Goal: Information Seeking & Learning: Learn about a topic

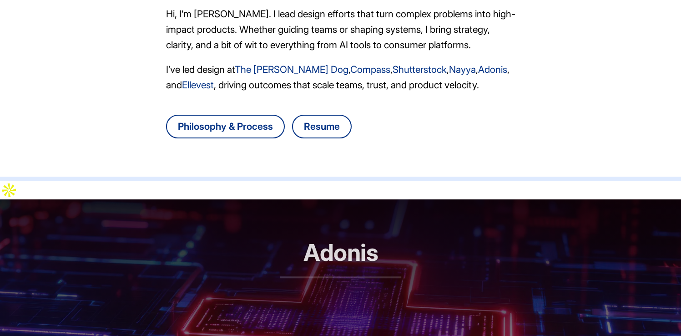
scroll to position [351, 0]
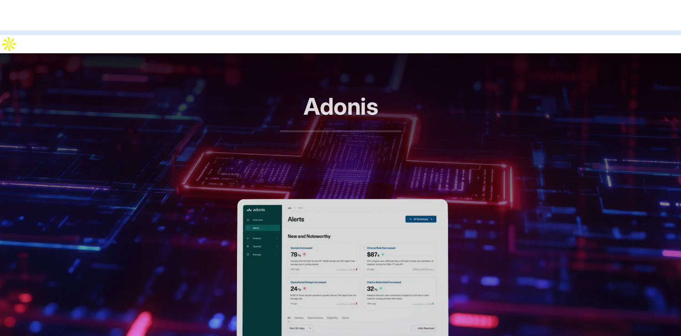
click at [325, 228] on img at bounding box center [341, 272] width 238 height 146
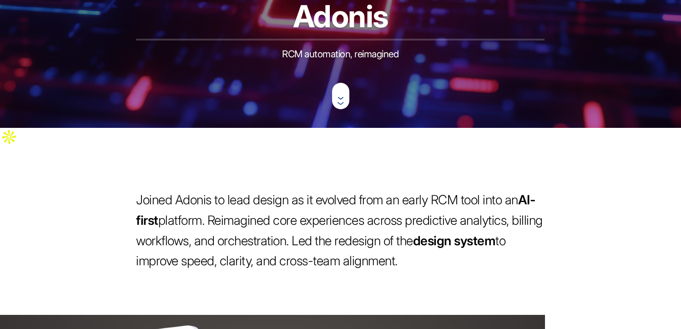
click at [339, 106] on rect at bounding box center [340, 96] width 17 height 26
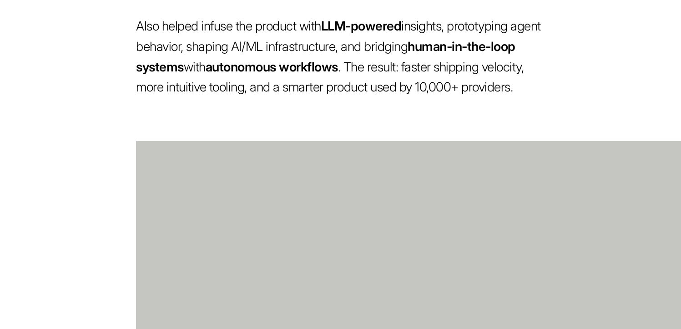
scroll to position [890, 0]
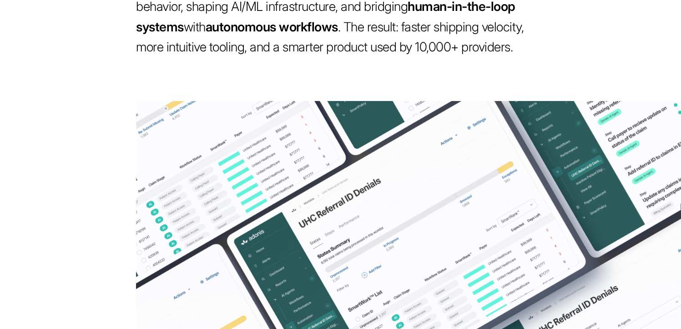
click at [79, 124] on figure "AI-driven worklist experience for handling UHC referral ID denials — featuring …" at bounding box center [340, 254] width 681 height 307
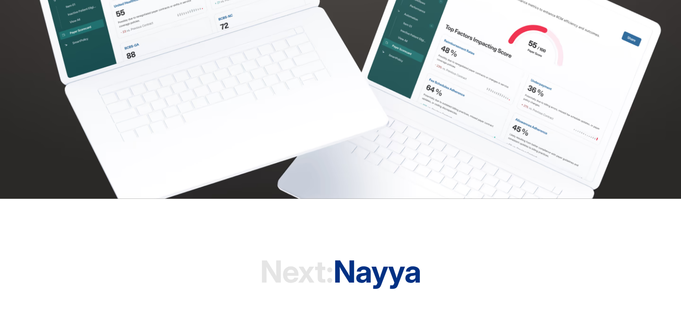
scroll to position [2550, 0]
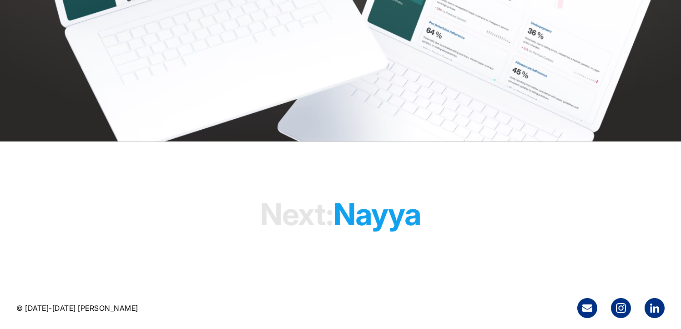
click at [366, 215] on h1 "Next: Nayya" at bounding box center [340, 214] width 161 height 70
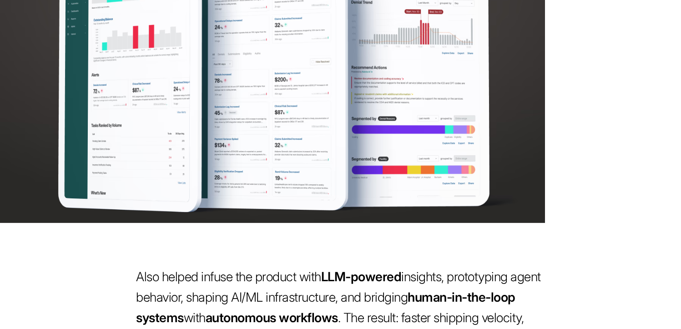
scroll to position [217, 0]
